Goal: Information Seeking & Learning: Compare options

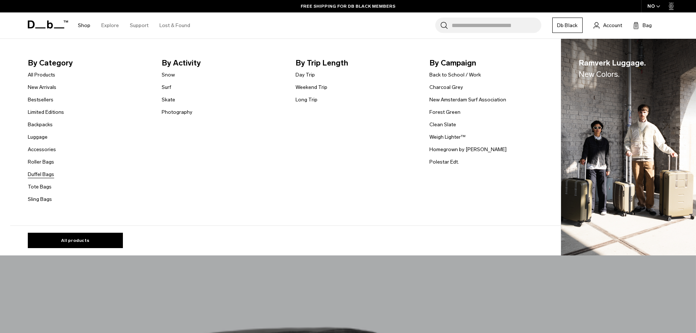
click at [45, 176] on link "Duffel Bags" at bounding box center [41, 174] width 26 height 8
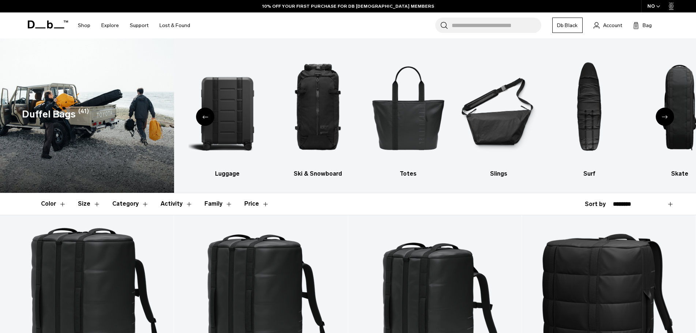
click at [667, 116] on icon "Next slide" at bounding box center [665, 116] width 6 height 3
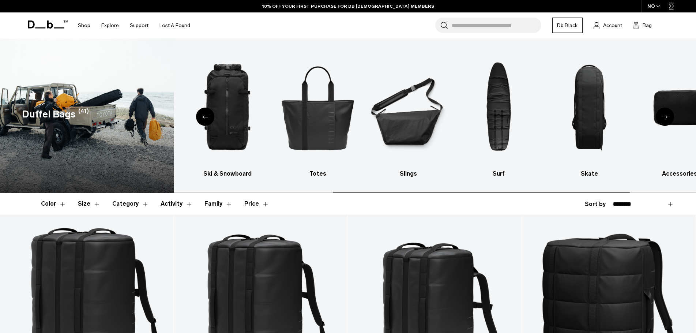
click at [667, 116] on icon "Next slide" at bounding box center [665, 116] width 6 height 3
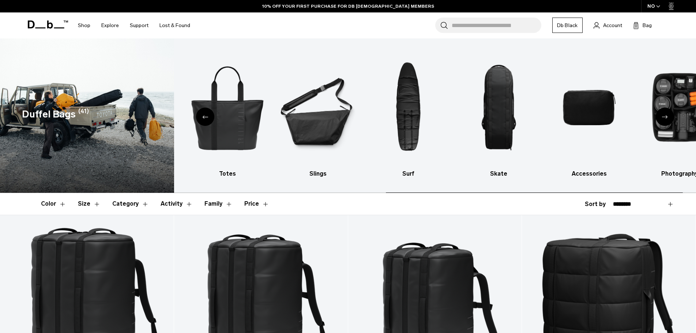
click at [667, 116] on icon "Next slide" at bounding box center [665, 116] width 6 height 3
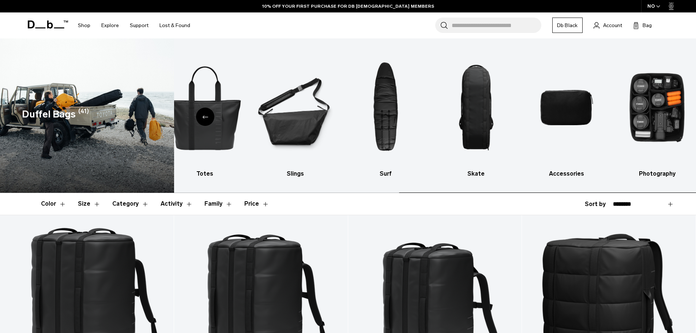
click at [667, 116] on img "10 / 10" at bounding box center [657, 107] width 78 height 116
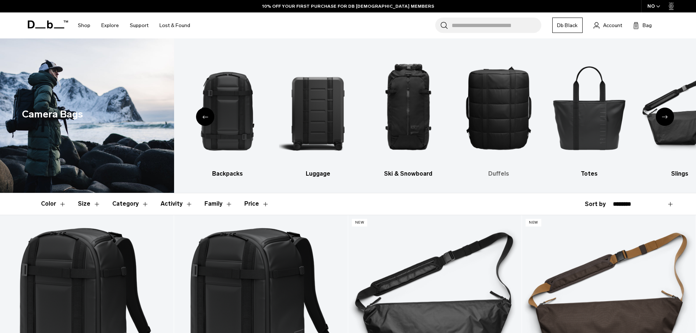
click at [491, 112] on img "5 / 10" at bounding box center [499, 107] width 78 height 116
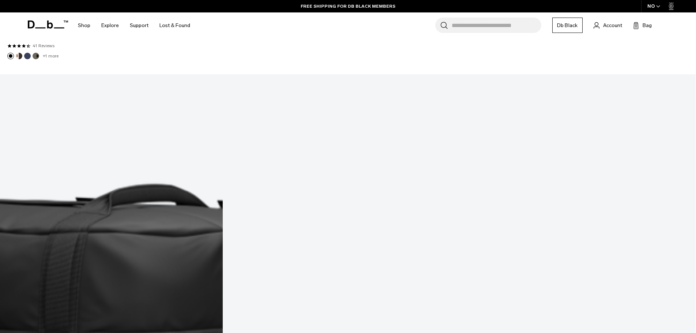
scroll to position [2412, 0]
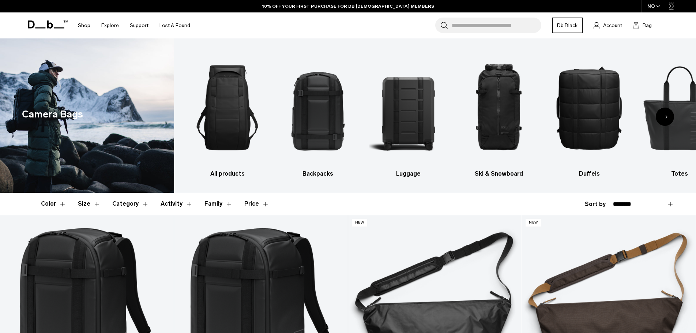
click at [665, 116] on icon "Next slide" at bounding box center [665, 116] width 6 height 3
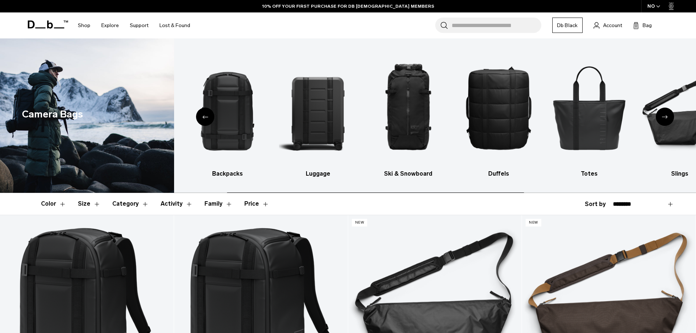
click at [665, 116] on icon "Next slide" at bounding box center [665, 116] width 6 height 3
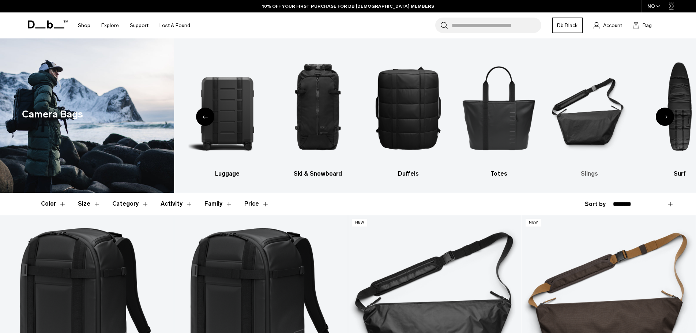
click at [596, 130] on img "7 / 10" at bounding box center [589, 107] width 78 height 116
